Goal: Transaction & Acquisition: Purchase product/service

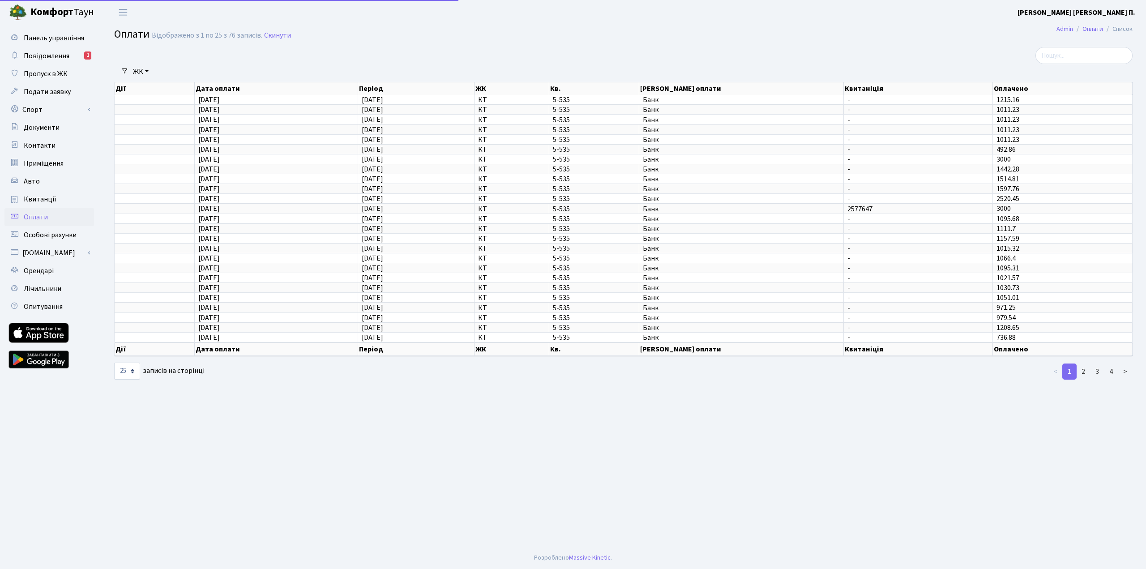
select select "25"
click at [57, 57] on span "Повідомлення" at bounding box center [47, 56] width 46 height 10
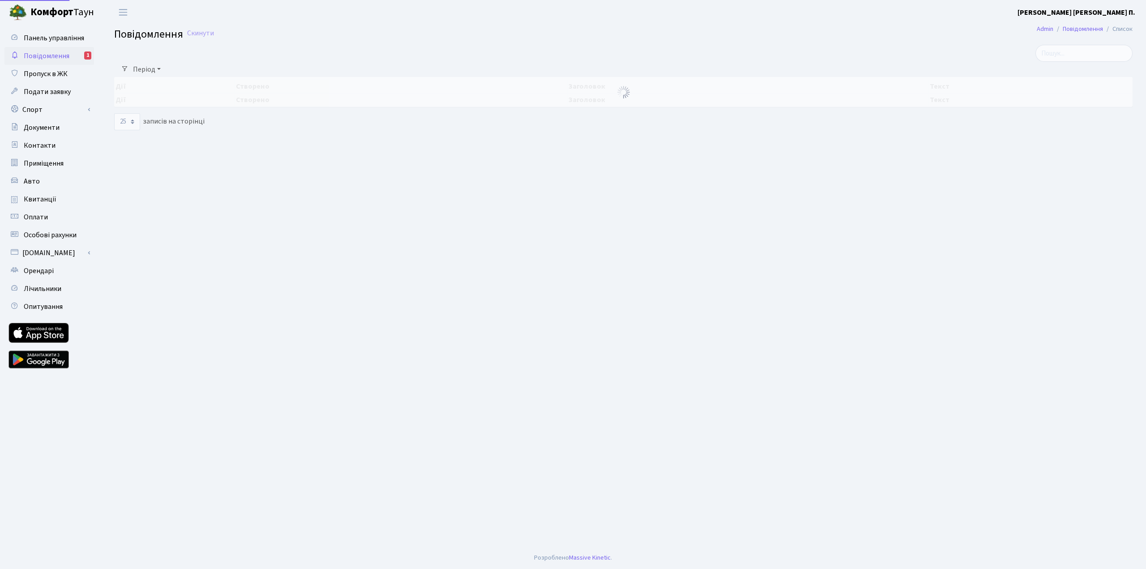
select select "25"
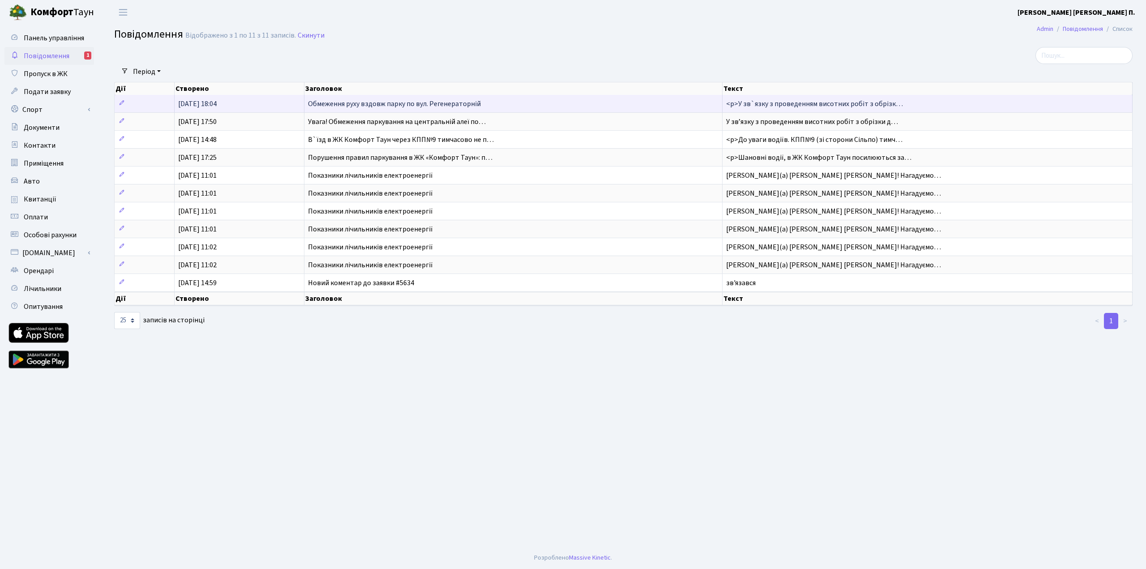
click at [376, 100] on span "Обмеження руху вздовж парку по вул. Регенераторній" at bounding box center [394, 104] width 173 height 10
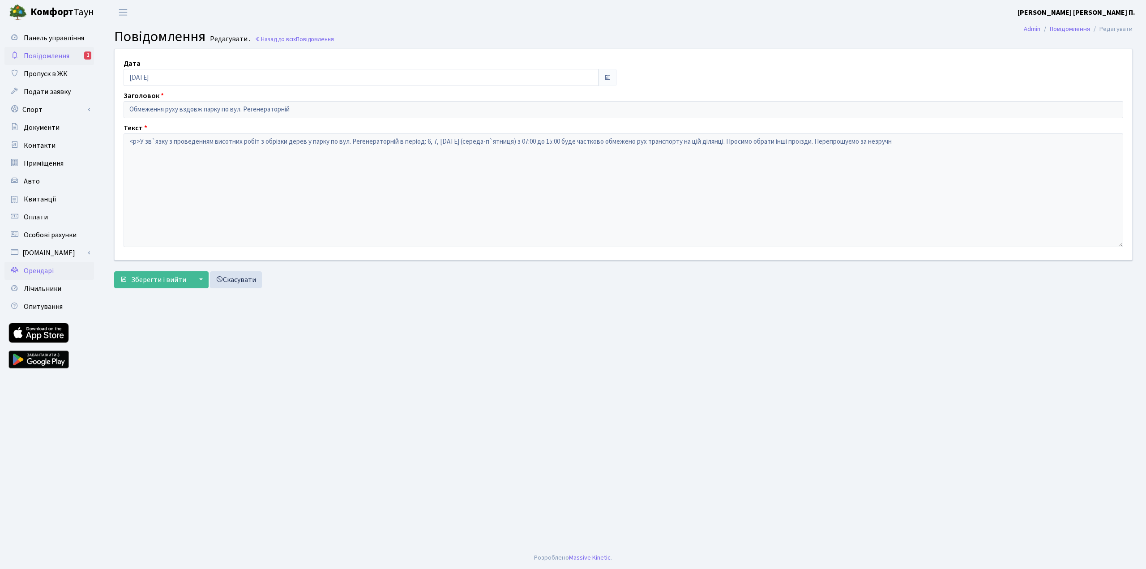
click at [54, 273] on link "Орендарі" at bounding box center [49, 271] width 90 height 18
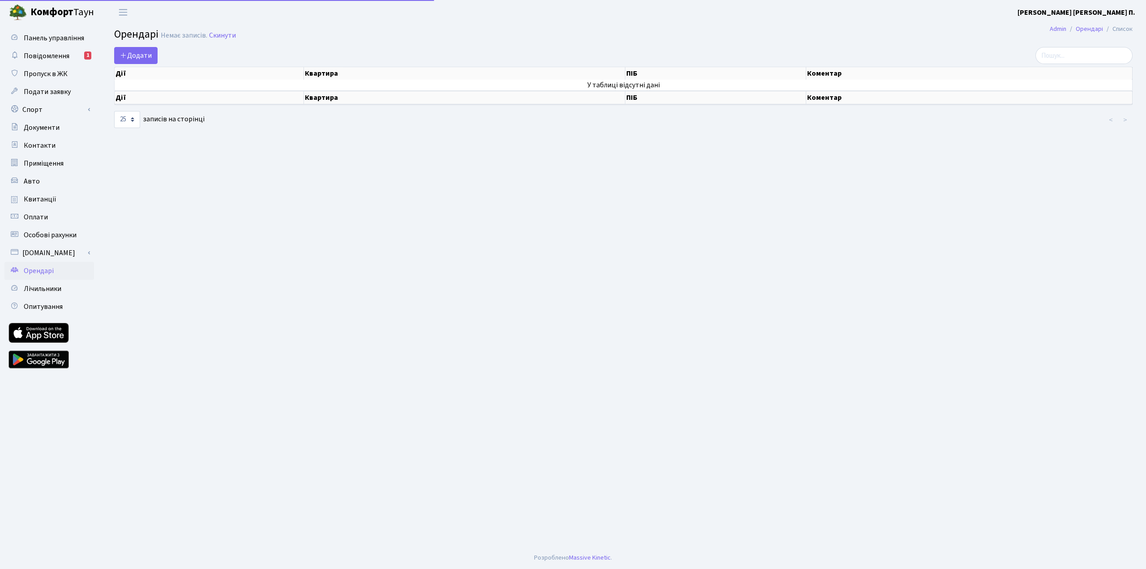
select select "25"
click at [56, 184] on link "Авто" at bounding box center [49, 181] width 90 height 18
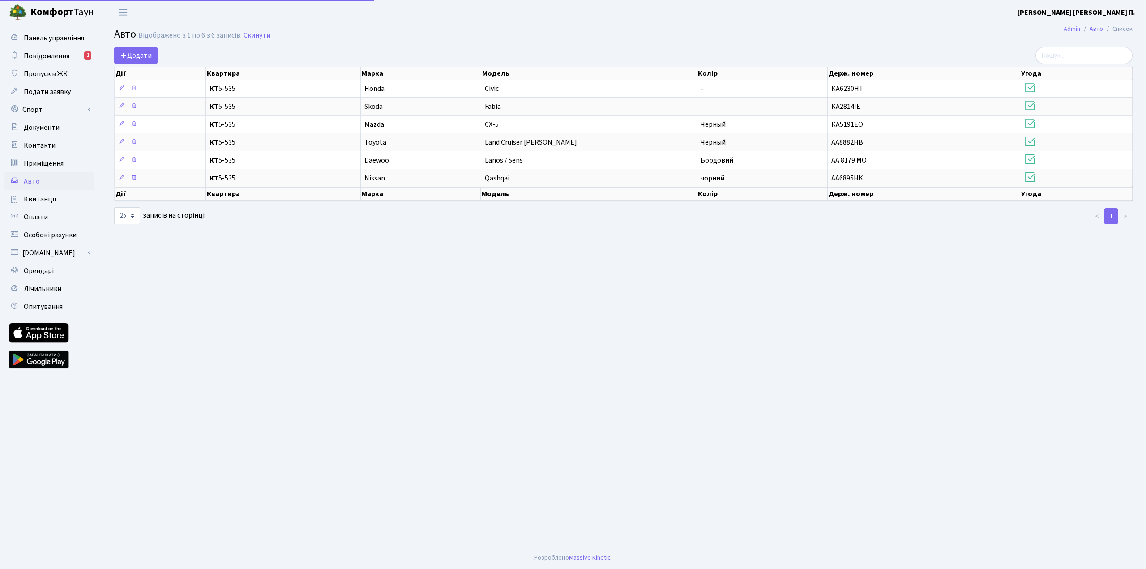
select select "25"
click at [51, 201] on span "Квитанції" at bounding box center [40, 199] width 33 height 10
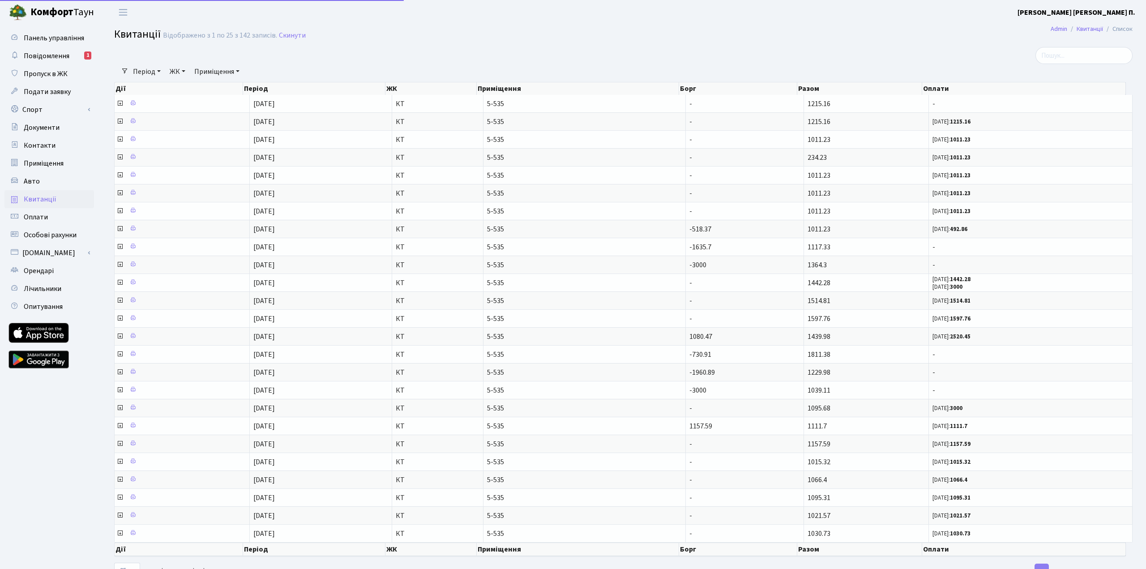
select select "25"
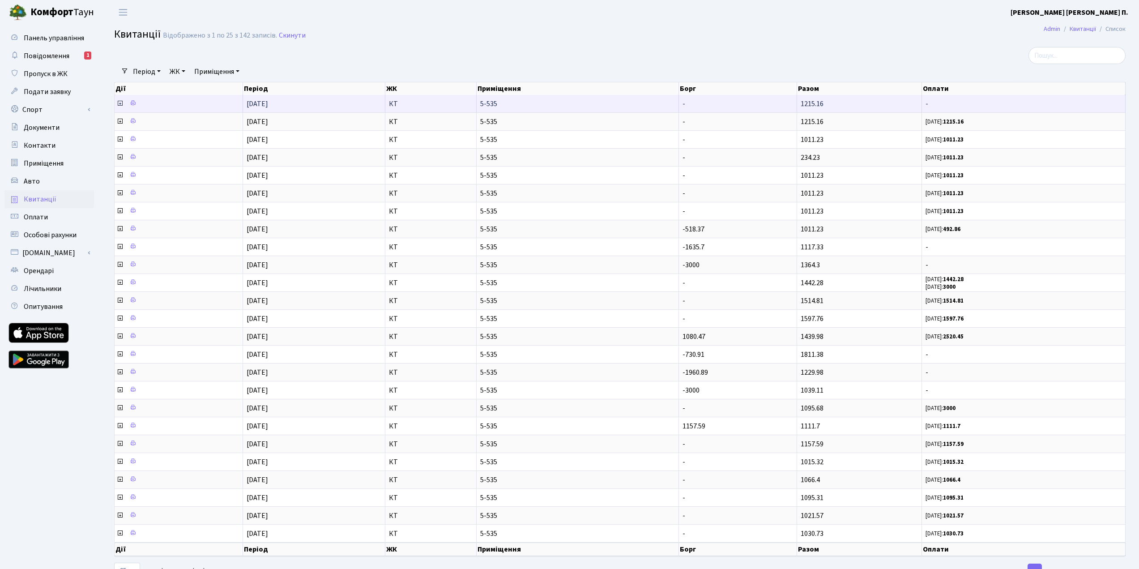
click at [121, 105] on icon at bounding box center [119, 103] width 7 height 7
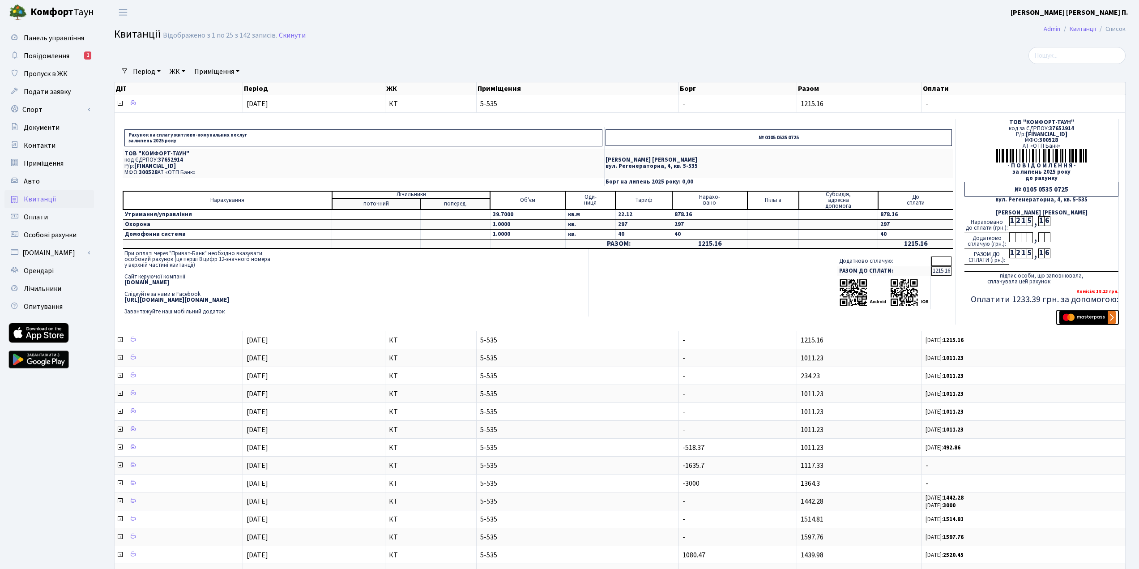
click at [1081, 310] on button "submit" at bounding box center [1088, 317] width 62 height 14
